Goal: Find specific page/section: Find specific page/section

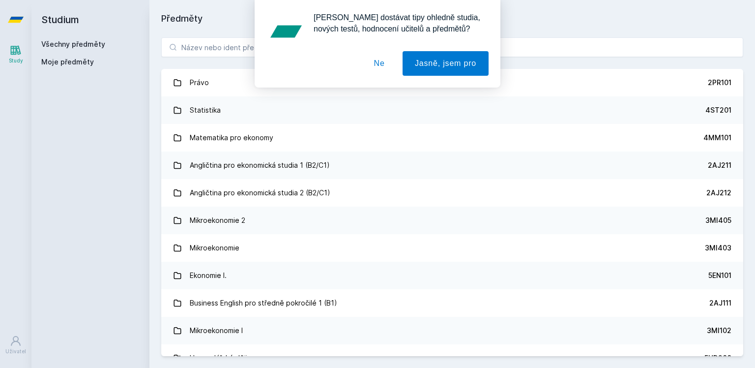
click at [550, 51] on div "[PERSON_NAME] dostávat tipy ohledně studia, nových testů, hodnocení učitelů a p…" at bounding box center [377, 43] width 755 height 87
click at [425, 58] on button "Jasně, jsem pro" at bounding box center [446, 63] width 86 height 25
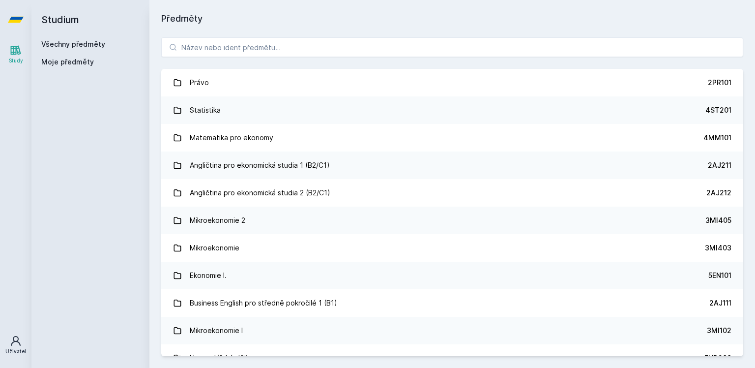
click at [14, 342] on icon at bounding box center [16, 341] width 12 height 12
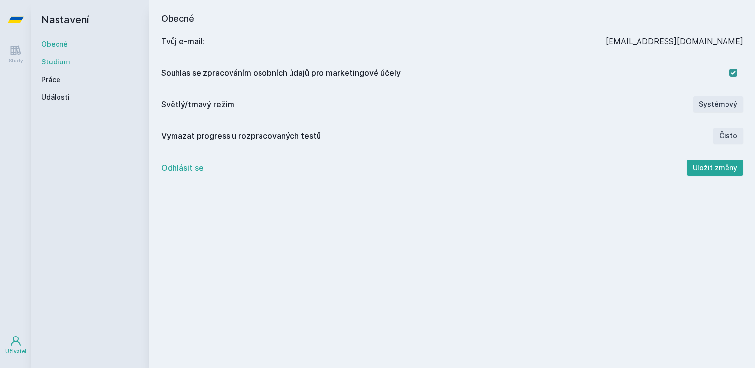
click at [59, 61] on link "Studium" at bounding box center [90, 62] width 98 height 10
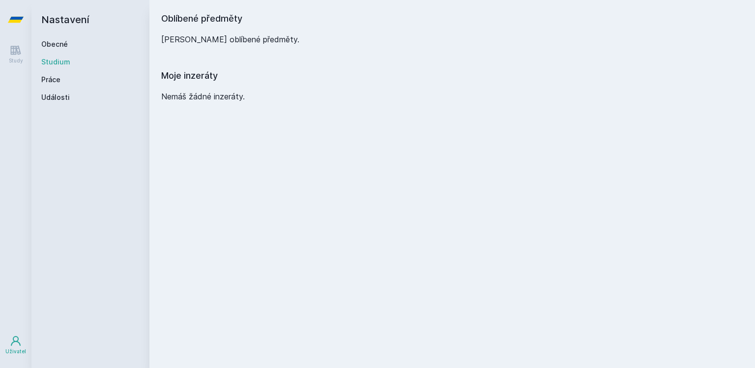
click at [51, 39] on h2 "Nastavení" at bounding box center [90, 19] width 98 height 39
click at [7, 58] on link "Study" at bounding box center [16, 54] width 28 height 30
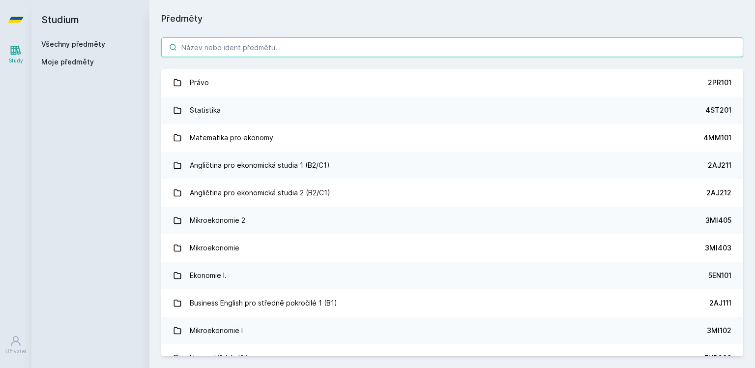
click at [208, 43] on input "search" at bounding box center [452, 47] width 582 height 20
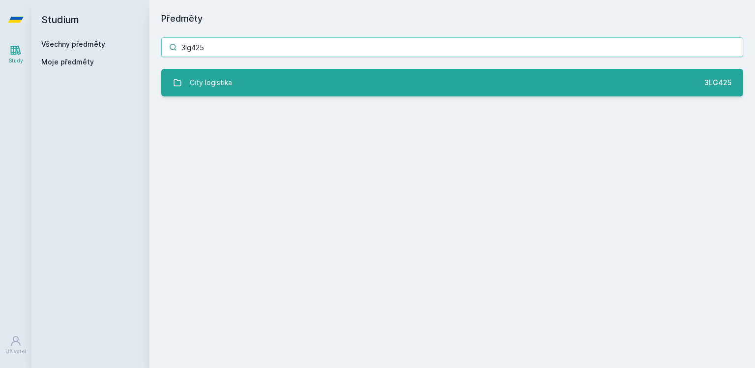
type input "3lg425"
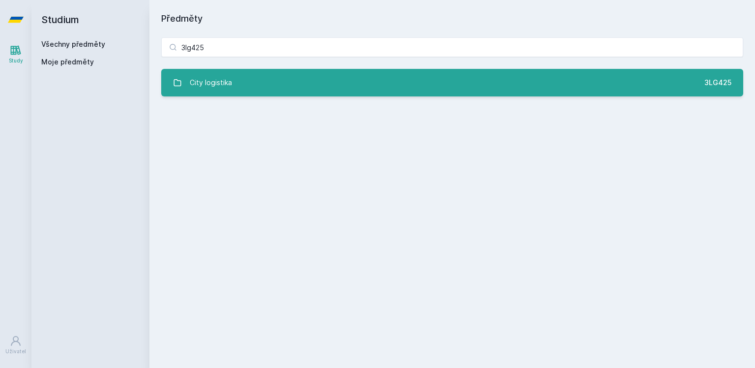
click at [224, 82] on div "City logistika" at bounding box center [211, 83] width 42 height 20
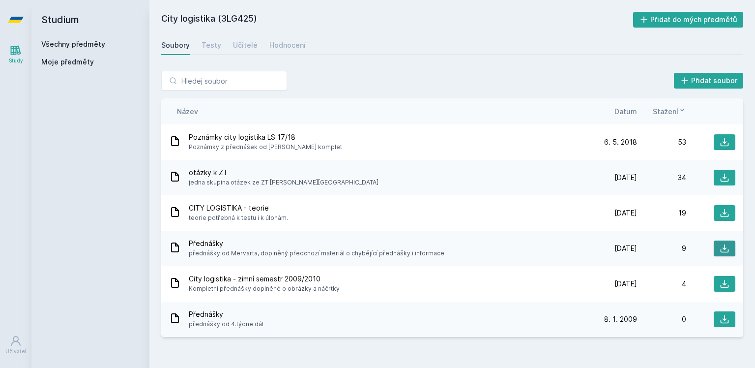
click at [720, 248] on icon at bounding box center [725, 248] width 10 height 10
